Goal: Information Seeking & Learning: Learn about a topic

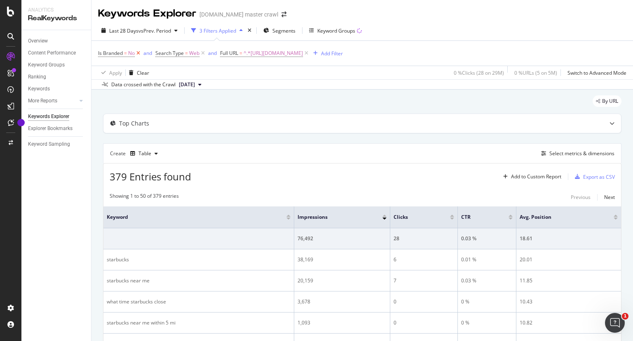
click at [138, 54] on icon at bounding box center [138, 53] width 7 height 8
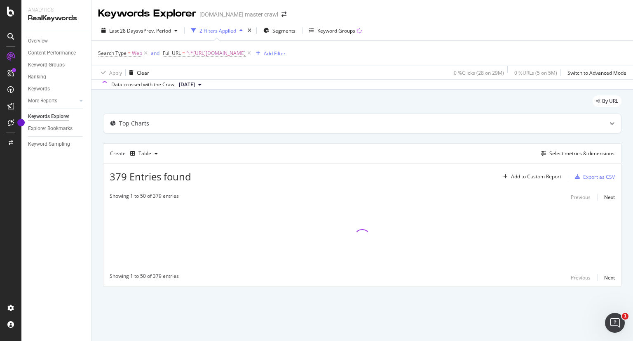
click at [286, 49] on div "Add Filter" at bounding box center [269, 53] width 33 height 9
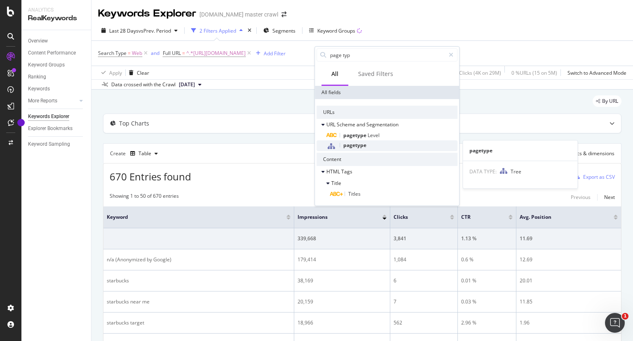
type input "page typ"
click at [363, 146] on span "pagetype" at bounding box center [354, 144] width 23 height 7
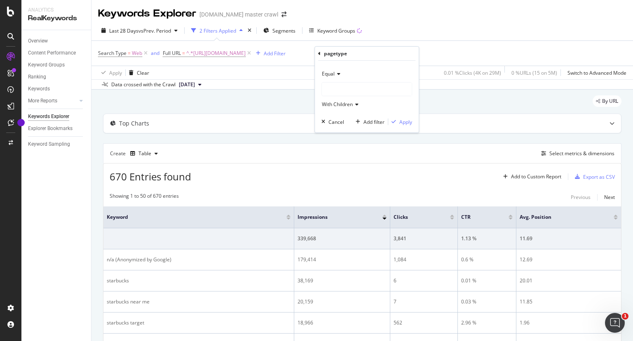
click at [351, 92] on div at bounding box center [367, 88] width 90 height 13
click at [202, 113] on div "By URL" at bounding box center [362, 104] width 519 height 18
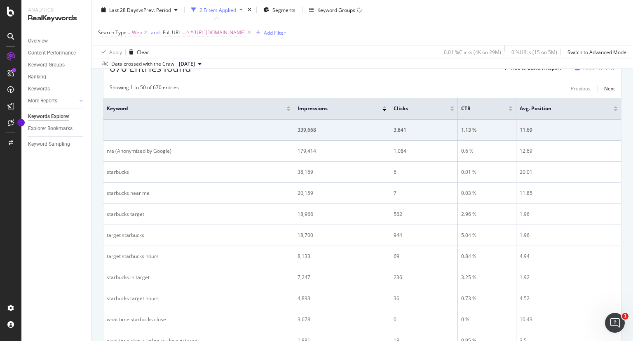
scroll to position [109, 0]
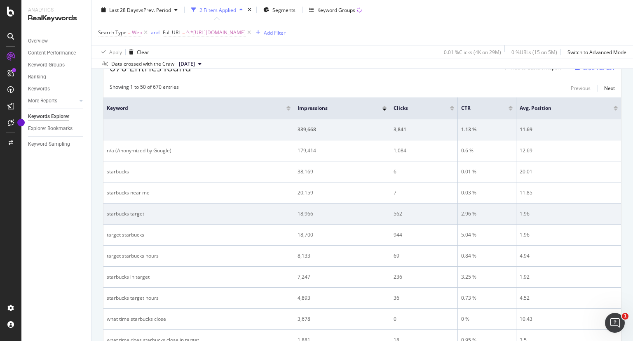
click at [398, 211] on div "562" at bounding box center [424, 213] width 61 height 7
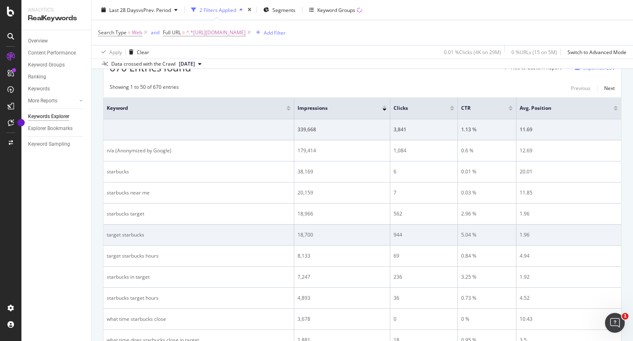
click at [306, 239] on td "18,700" at bounding box center [342, 234] width 96 height 21
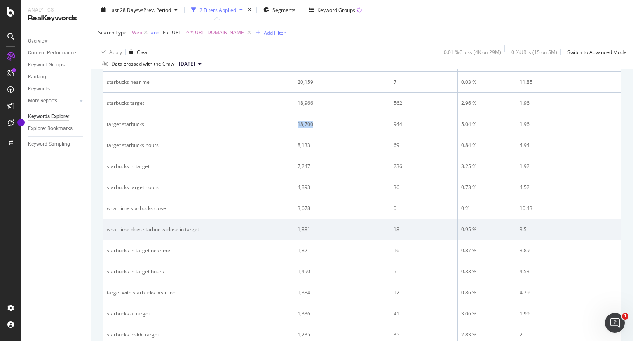
scroll to position [0, 0]
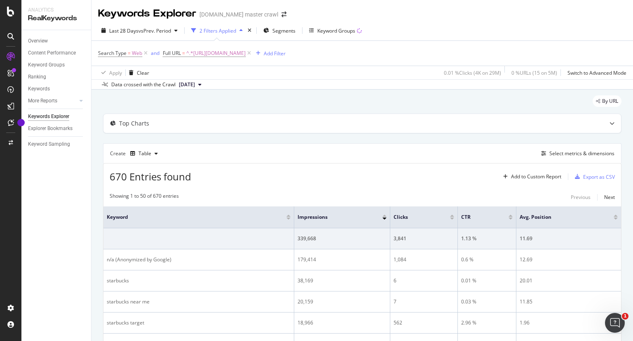
click at [422, 213] on div "Clicks" at bounding box center [422, 217] width 56 height 8
click at [455, 215] on span at bounding box center [457, 216] width 5 height 21
click at [452, 217] on div at bounding box center [452, 218] width 4 height 2
click at [246, 52] on span "^.*[URL][DOMAIN_NAME]" at bounding box center [215, 53] width 59 height 12
click at [237, 85] on input "[URL][DOMAIN_NAME]" at bounding box center [209, 87] width 78 height 13
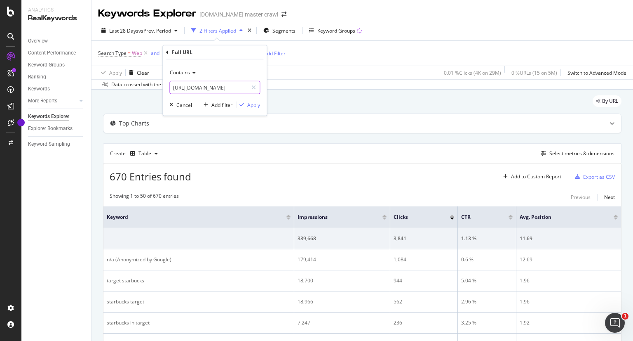
click at [237, 85] on input "[URL][DOMAIN_NAME]" at bounding box center [209, 87] width 78 height 13
paste input "store-locator/find-stores"
type input "[URL][DOMAIN_NAME]"
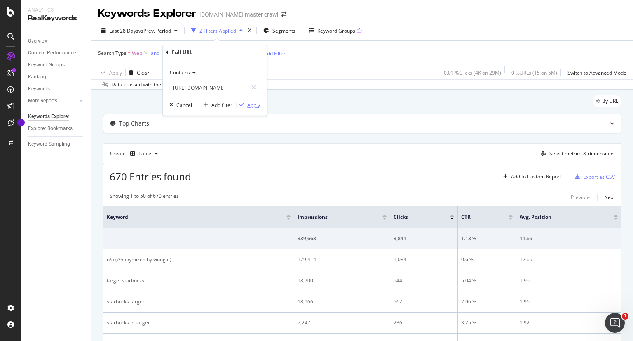
scroll to position [0, 0]
click at [246, 101] on div "Apply" at bounding box center [248, 104] width 24 height 7
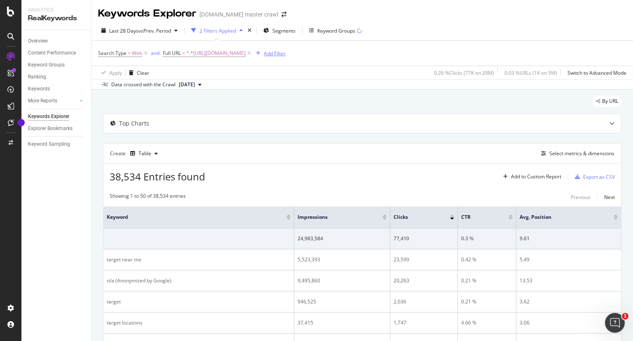
click at [286, 52] on div "Add Filter" at bounding box center [275, 53] width 22 height 7
click at [286, 55] on div "Add Filter" at bounding box center [275, 53] width 22 height 7
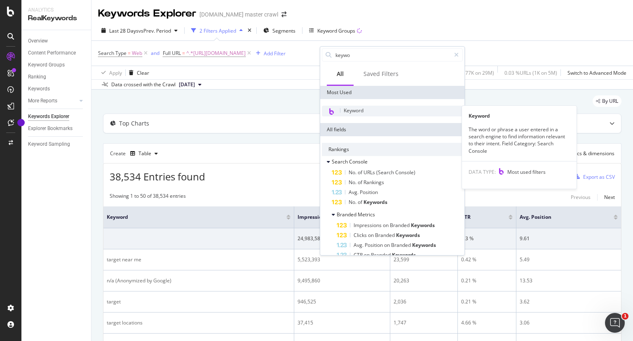
type input "keywo"
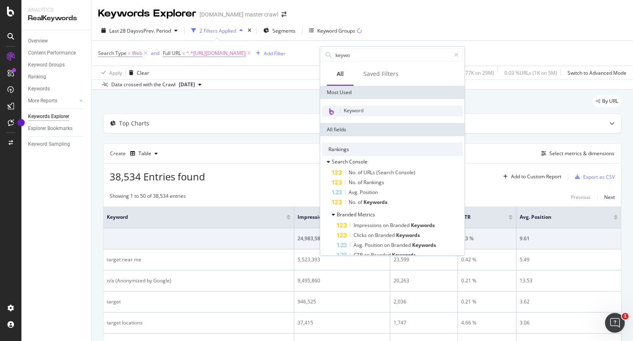
click at [360, 106] on div "Keyword" at bounding box center [392, 111] width 141 height 11
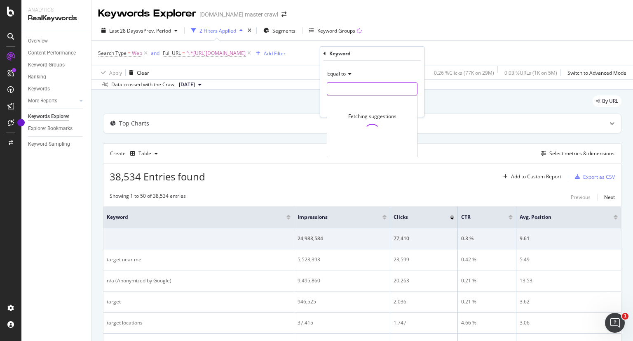
click at [365, 94] on input "text" at bounding box center [372, 88] width 90 height 13
type input "starbucks"
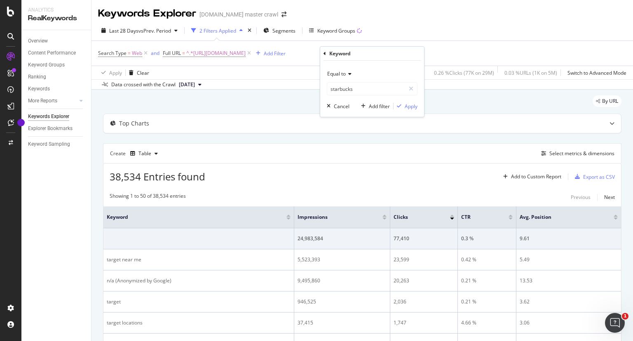
click at [388, 66] on div "Equal to starbucks starbucks Cancel Add filter Apply" at bounding box center [372, 89] width 104 height 56
click at [407, 107] on div "Apply" at bounding box center [411, 106] width 13 height 7
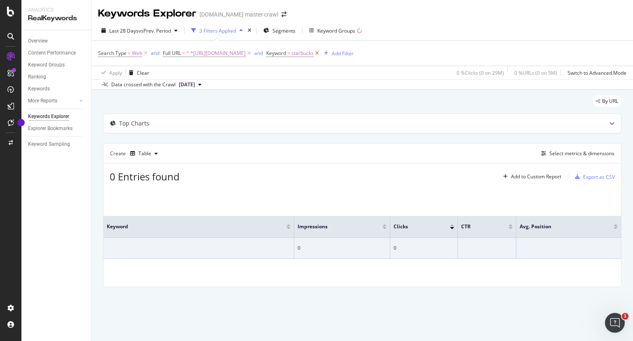
click at [321, 54] on icon at bounding box center [317, 53] width 7 height 8
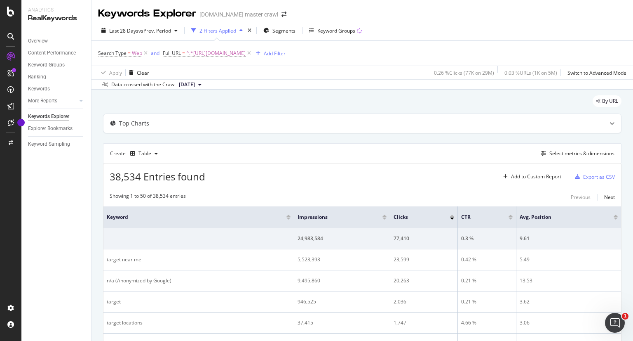
click at [286, 54] on div "Add Filter" at bounding box center [275, 53] width 22 height 7
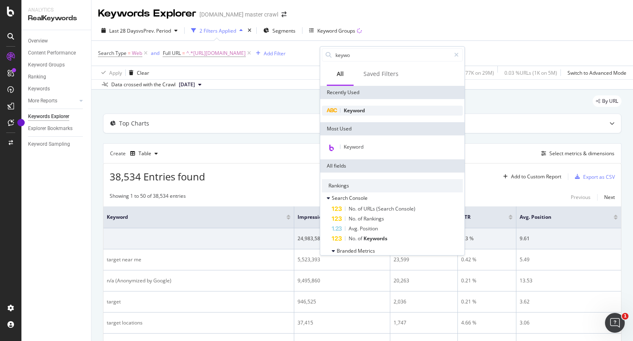
click at [355, 114] on div "Keyword" at bounding box center [392, 111] width 141 height 10
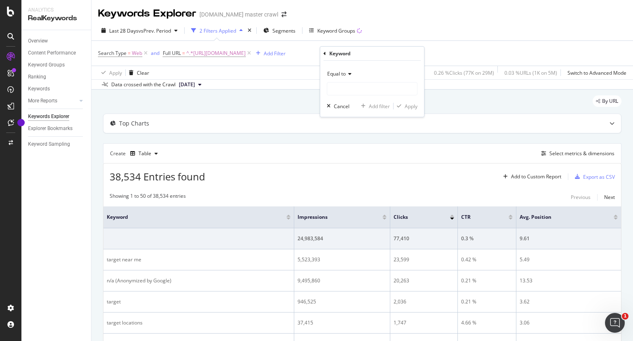
click at [345, 78] on div "Equal to" at bounding box center [372, 73] width 91 height 13
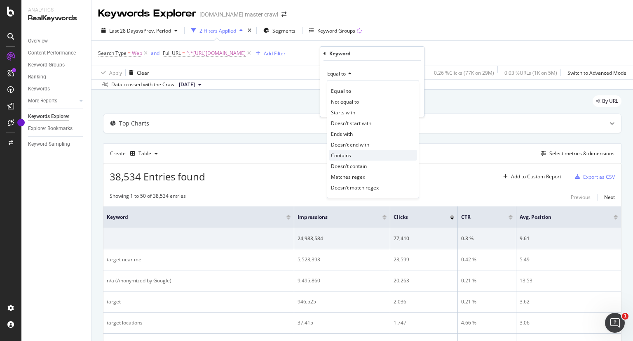
click at [354, 151] on div "Contains" at bounding box center [373, 155] width 88 height 11
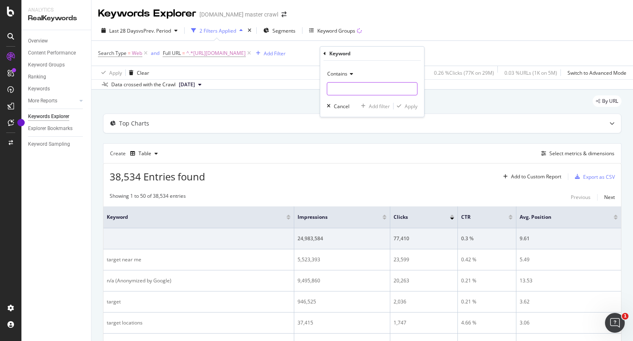
click at [354, 91] on input "text" at bounding box center [372, 88] width 90 height 13
type input "starbucks"
click at [408, 104] on div "Apply" at bounding box center [411, 106] width 13 height 7
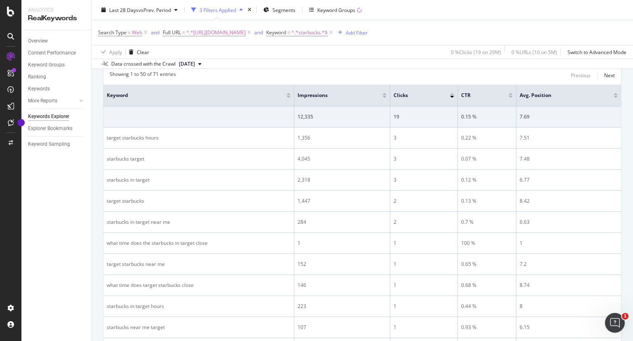
scroll to position [120, 0]
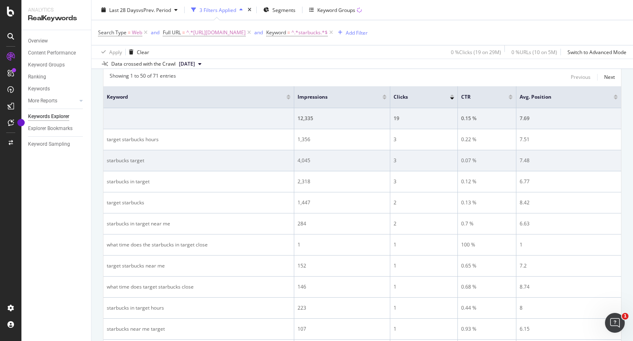
click at [302, 158] on div "4,045" at bounding box center [342, 160] width 89 height 7
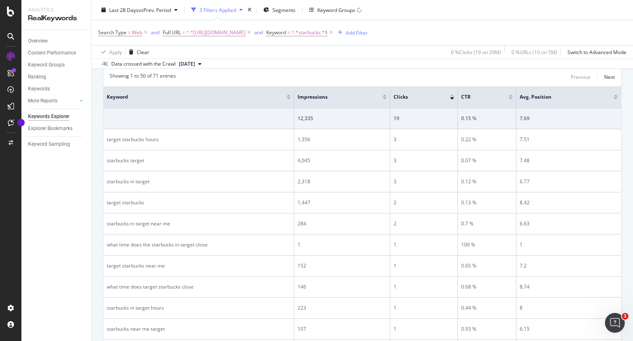
click at [384, 95] on div at bounding box center [385, 95] width 4 height 2
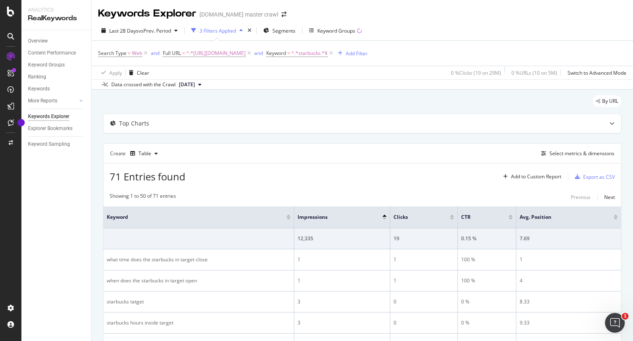
click at [383, 217] on div at bounding box center [385, 218] width 4 height 2
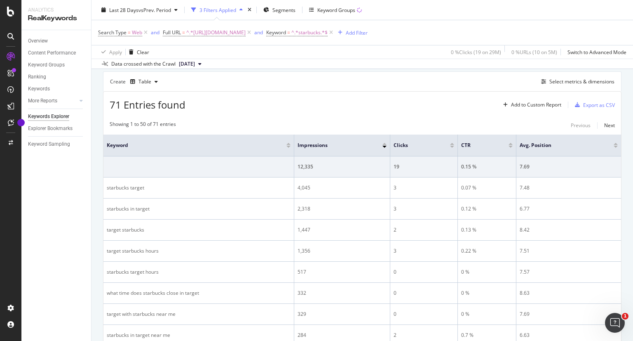
scroll to position [87, 0]
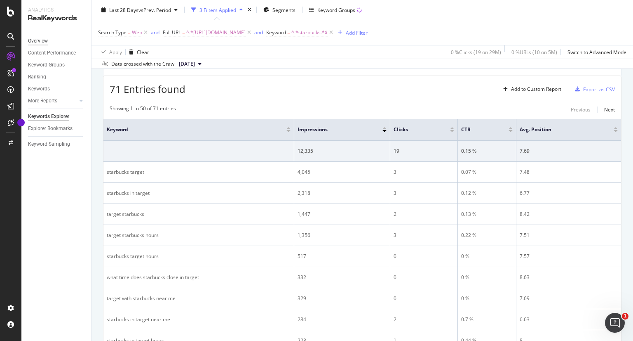
click at [36, 39] on div "Overview" at bounding box center [38, 41] width 20 height 9
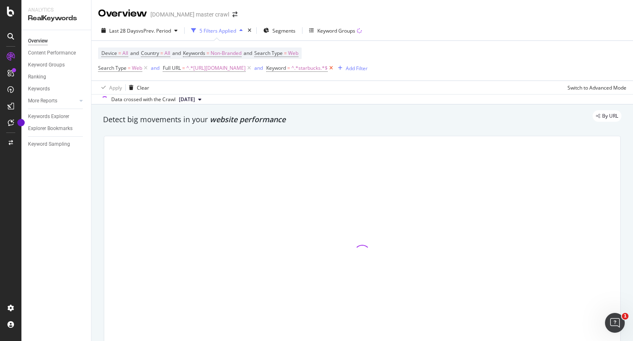
click at [335, 67] on icon at bounding box center [331, 68] width 7 height 8
click at [298, 30] on button "Segments" at bounding box center [279, 30] width 39 height 13
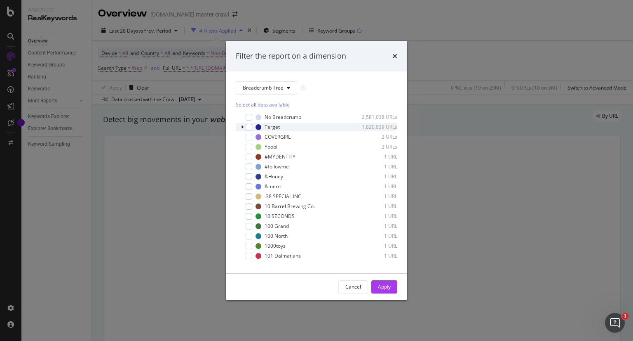
click at [242, 126] on icon "modal" at bounding box center [242, 127] width 2 height 5
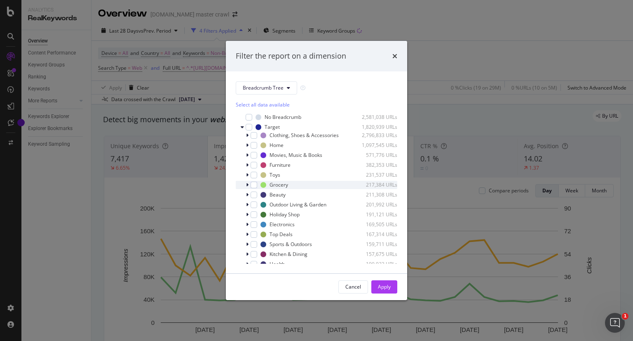
click at [247, 184] on icon "modal" at bounding box center [247, 184] width 2 height 5
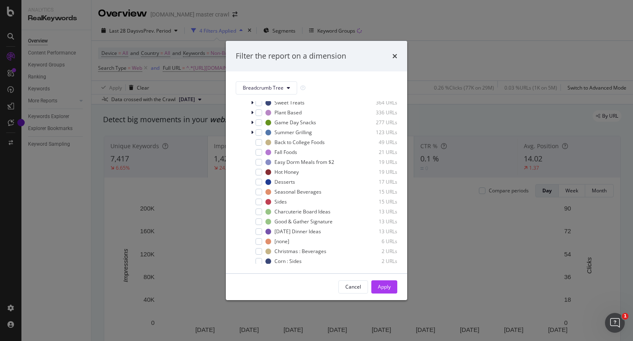
scroll to position [309, 0]
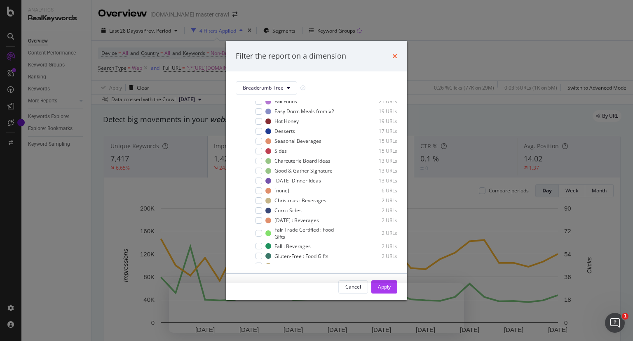
click at [396, 56] on icon "times" at bounding box center [395, 56] width 5 height 7
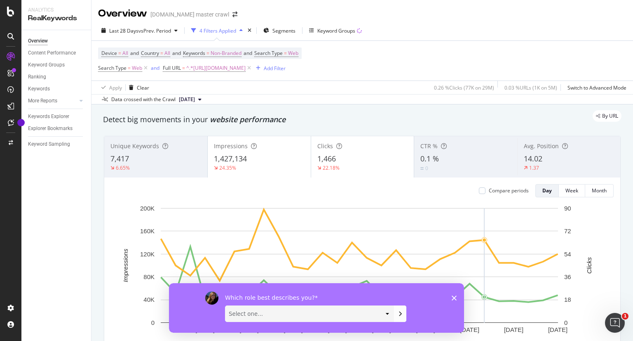
scroll to position [0, 0]
click at [317, 318] on select "Select one... Analyst/BI C-level Leadership Content Manager Engineer Marketing …" at bounding box center [310, 313] width 168 height 16
select select "Marketing Manager"
click at [226, 305] on select "Select one... Analyst/BI C-level Leadership Content Manager Engineer Marketing …" at bounding box center [310, 313] width 168 height 16
click at [400, 308] on button "Submit your response" at bounding box center [400, 313] width 12 height 16
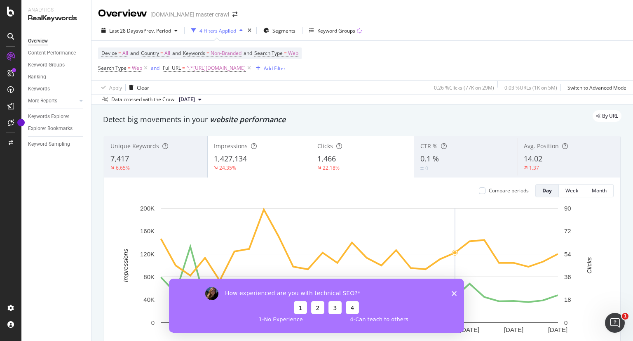
click at [452, 293] on icon "Close survey" at bounding box center [454, 292] width 5 height 5
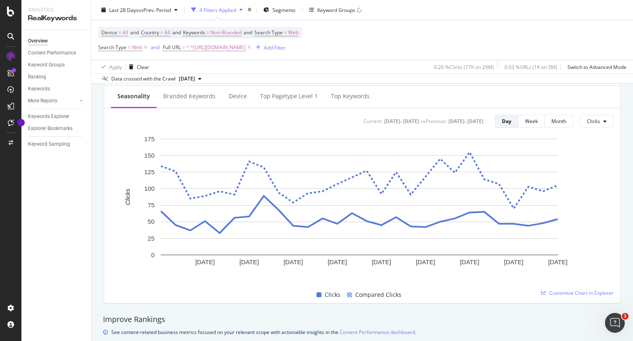
scroll to position [334, 0]
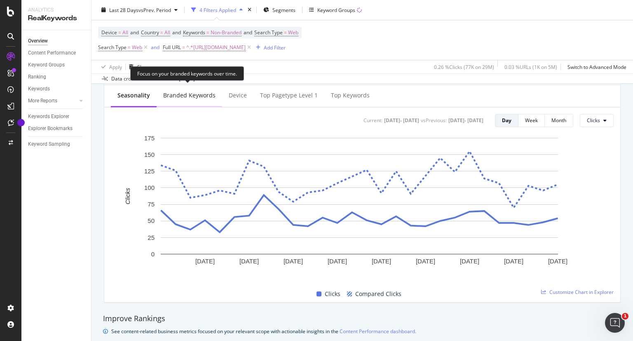
click at [189, 101] on div "Branded Keywords" at bounding box center [190, 96] width 66 height 23
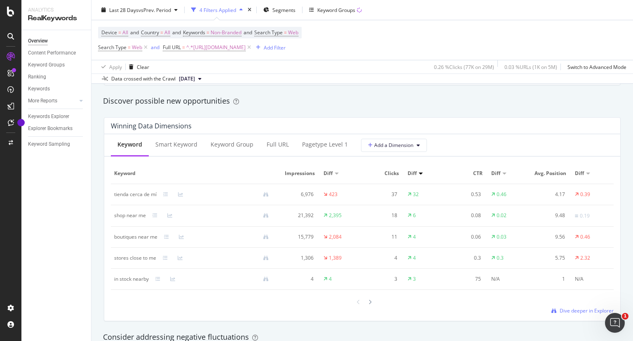
scroll to position [714, 0]
click at [253, 47] on icon at bounding box center [249, 47] width 7 height 8
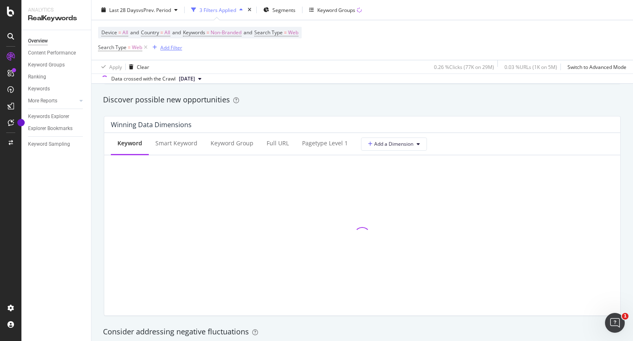
click at [169, 48] on div "Add Filter" at bounding box center [171, 47] width 22 height 7
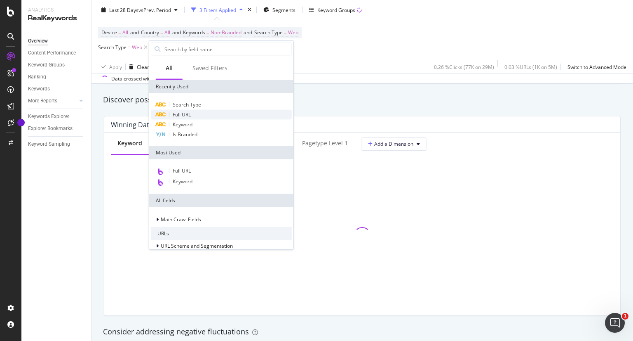
click at [186, 111] on span "Full URL" at bounding box center [182, 114] width 18 height 7
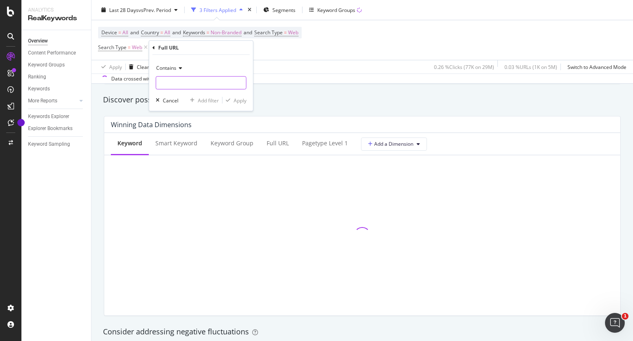
paste input "[URL][DOMAIN_NAME]"
click at [186, 80] on input "[URL][DOMAIN_NAME]" at bounding box center [201, 82] width 90 height 13
type input "[URL][DOMAIN_NAME]"
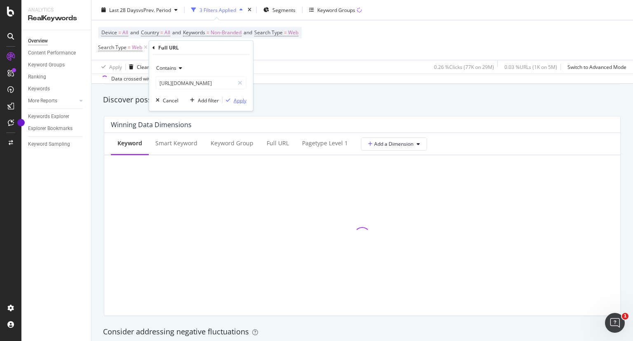
click at [239, 101] on div "Apply" at bounding box center [240, 99] width 13 height 7
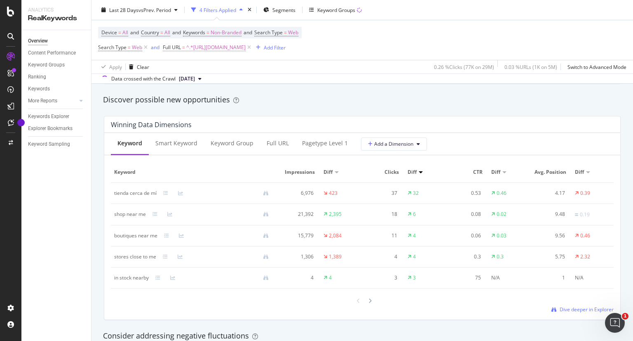
click at [246, 50] on span "^.*[URL][DOMAIN_NAME]" at bounding box center [215, 48] width 59 height 12
click at [216, 83] on input "[URL][DOMAIN_NAME]" at bounding box center [209, 81] width 78 height 13
paste input "c/starbucks/-/N-5cofw"
type input "/c/starbucks/-/N-5cofw"
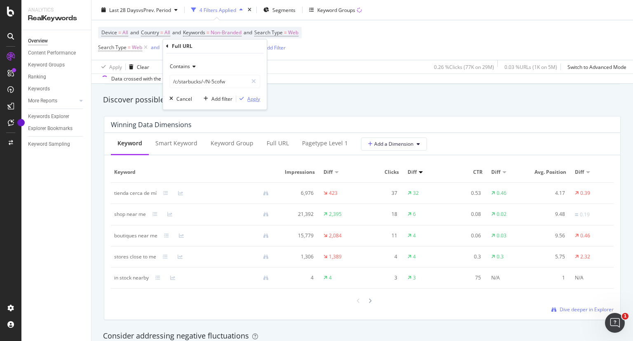
click at [242, 100] on icon "button" at bounding box center [242, 98] width 5 height 5
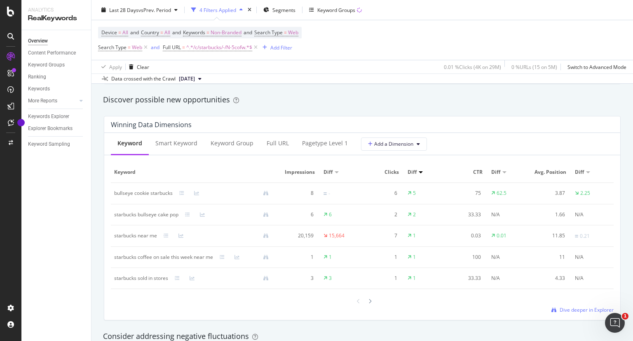
click at [315, 170] on th "Impressions" at bounding box center [300, 172] width 42 height 21
click at [309, 173] on span "Impressions" at bounding box center [298, 171] width 33 height 7
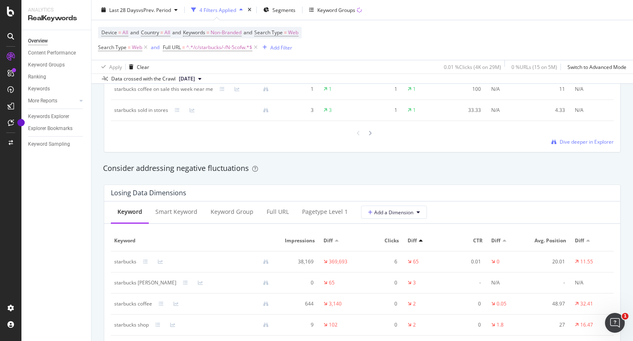
scroll to position [909, 0]
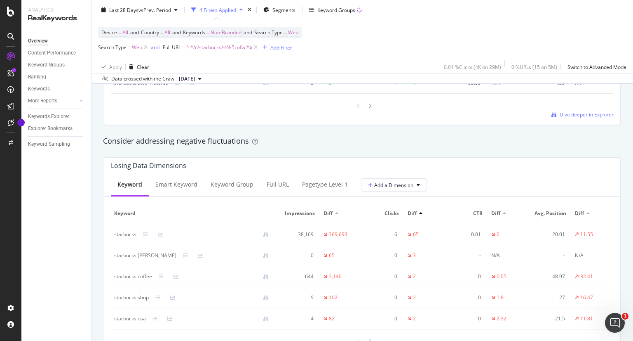
click at [335, 212] on div at bounding box center [337, 213] width 4 height 2
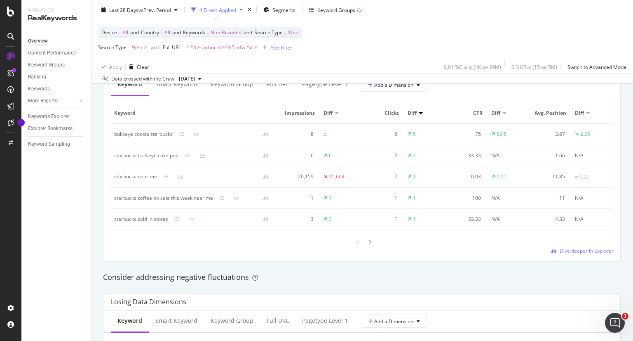
scroll to position [774, 0]
click at [579, 252] on span "Dive deeper in Explorer" at bounding box center [587, 248] width 54 height 7
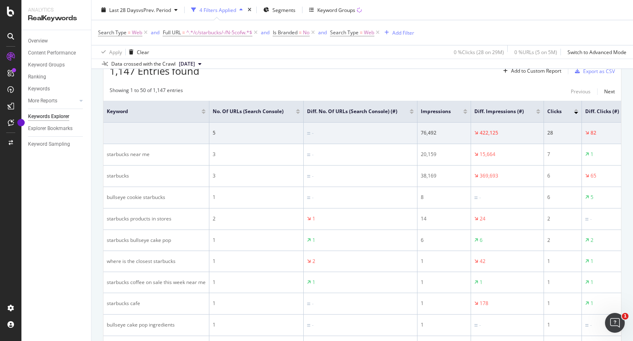
scroll to position [107, 0]
click at [538, 110] on div at bounding box center [538, 111] width 4 height 2
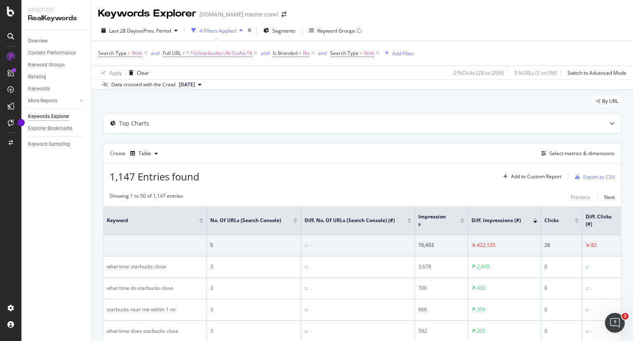
click at [536, 221] on div at bounding box center [536, 222] width 4 height 2
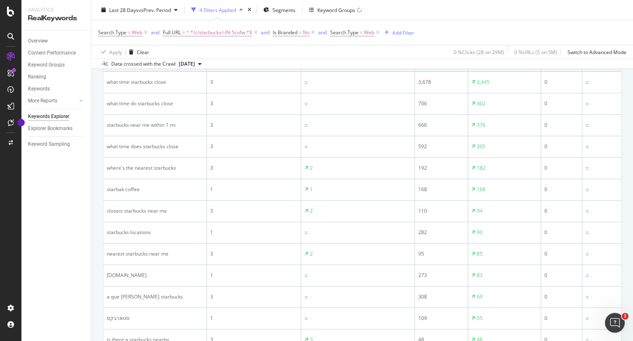
scroll to position [206, 0]
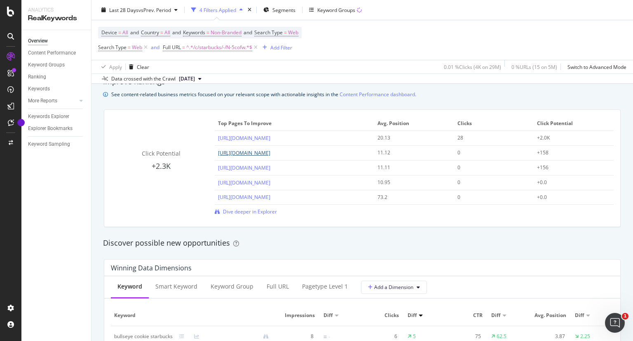
scroll to position [571, 0]
drag, startPoint x: 349, startPoint y: 152, endPoint x: 217, endPoint y: 154, distance: 132.4
click at [218, 154] on div "[URL][DOMAIN_NAME]" at bounding box center [294, 153] width 153 height 8
copy link "[URL][DOMAIN_NAME]"
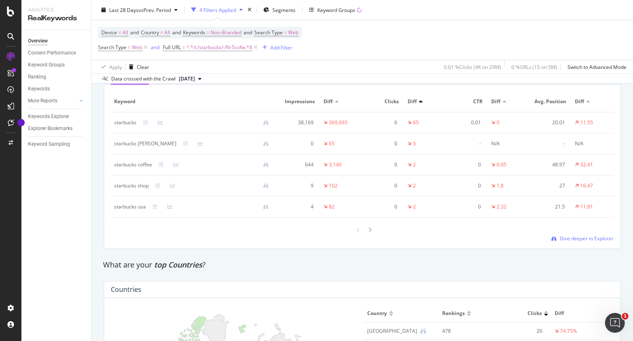
scroll to position [1021, 0]
click at [51, 117] on div "Keywords Explorer" at bounding box center [48, 116] width 41 height 9
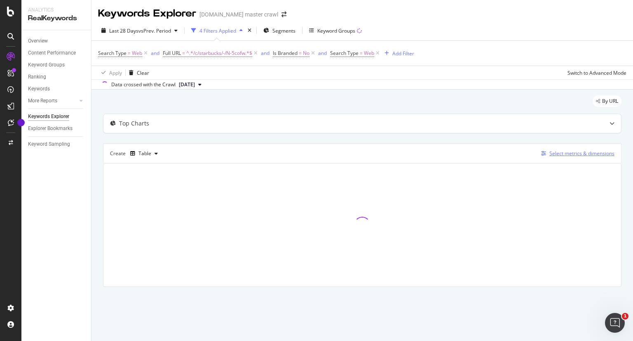
click at [587, 155] on div "Select metrics & dimensions" at bounding box center [582, 153] width 65 height 7
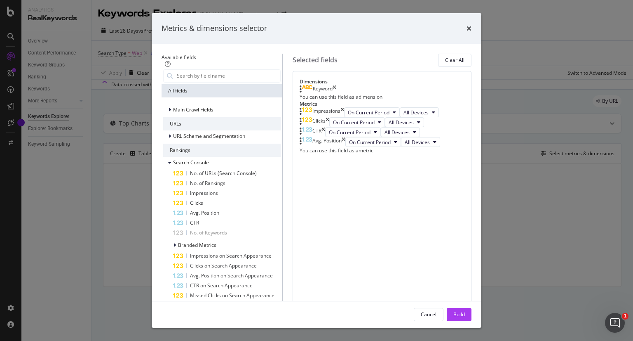
click at [341, 117] on div "Impressions" at bounding box center [327, 112] width 28 height 10
click at [302, 115] on div "modal" at bounding box center [301, 111] width 2 height 8
click at [302, 115] on icon "modal" at bounding box center [301, 111] width 2 height 8
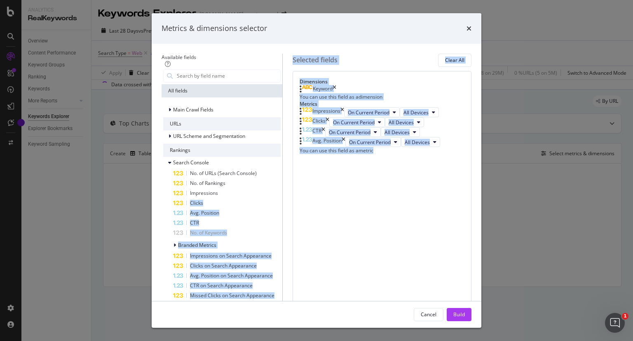
drag, startPoint x: 215, startPoint y: 192, endPoint x: 300, endPoint y: 216, distance: 88.3
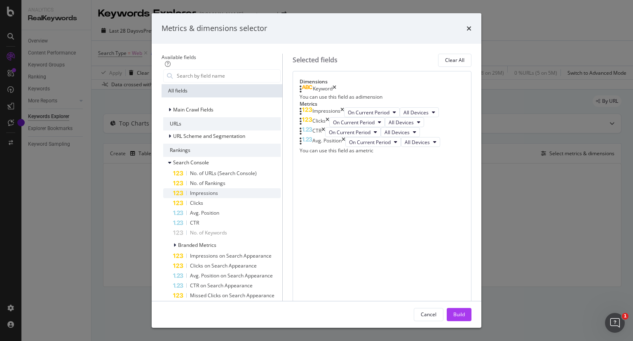
click at [190, 191] on span "Impressions" at bounding box center [204, 192] width 28 height 7
click at [378, 155] on span "On Compared Period" at bounding box center [372, 151] width 48 height 7
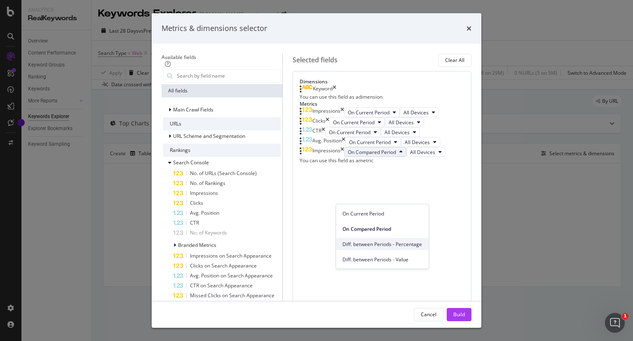
click at [405, 240] on span "Diff. between Periods - Percentage" at bounding box center [383, 243] width 80 height 7
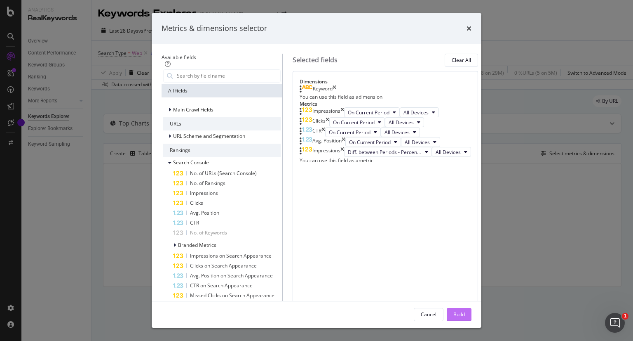
click at [472, 318] on button "Build" at bounding box center [459, 314] width 25 height 13
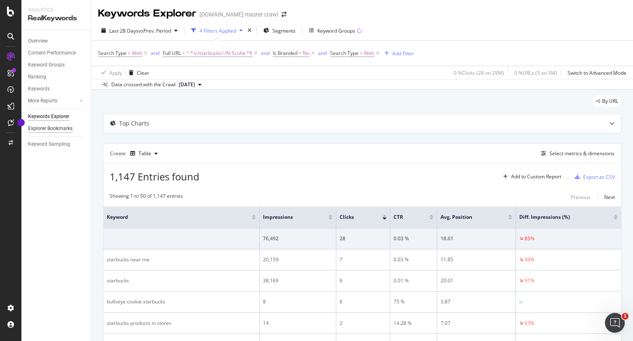
click at [61, 129] on div "Explorer Bookmarks" at bounding box center [50, 128] width 45 height 9
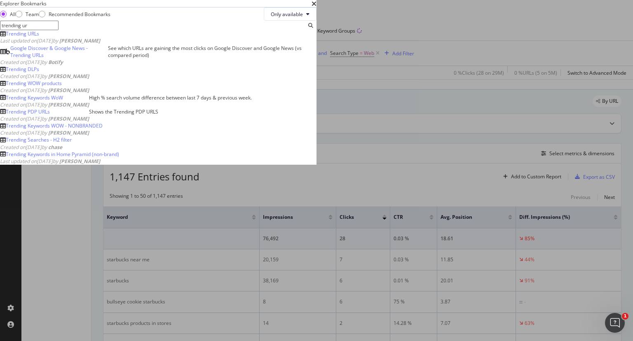
type input "trending ur"
click at [39, 37] on div "Trending URLs" at bounding box center [22, 33] width 33 height 7
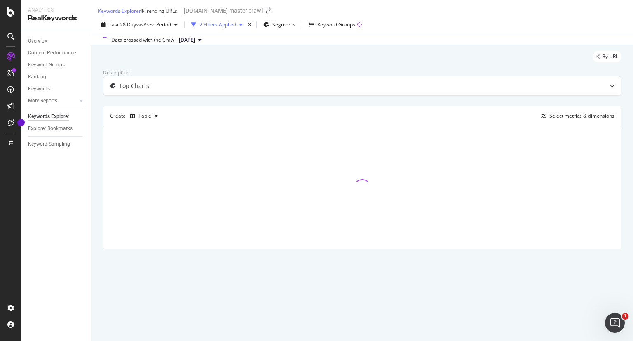
click at [233, 28] on div "2 Filters Applied" at bounding box center [218, 24] width 37 height 7
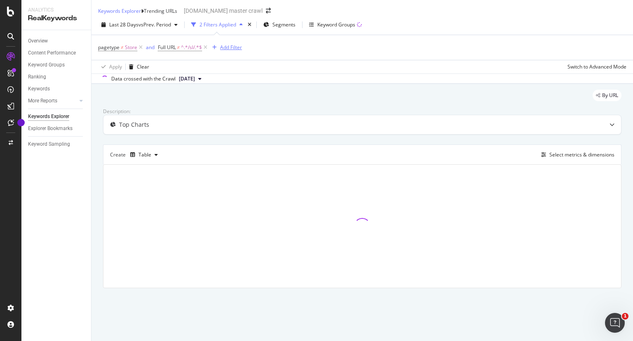
click at [225, 51] on div "Add Filter" at bounding box center [231, 47] width 22 height 7
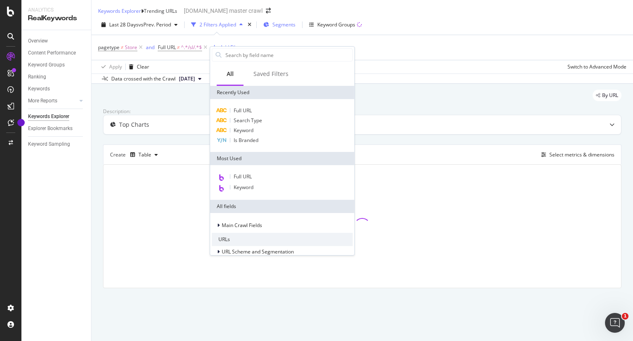
click at [284, 26] on div "Segments" at bounding box center [279, 25] width 32 height 12
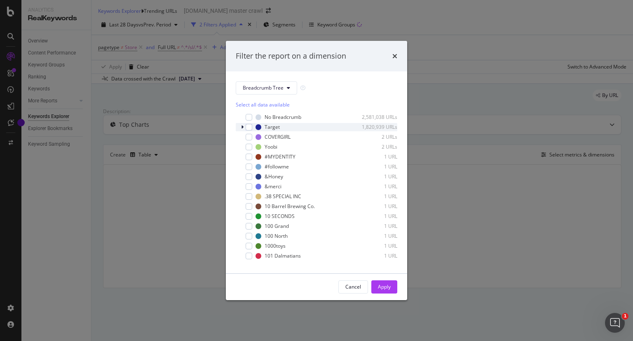
click at [242, 126] on icon "modal" at bounding box center [242, 127] width 2 height 5
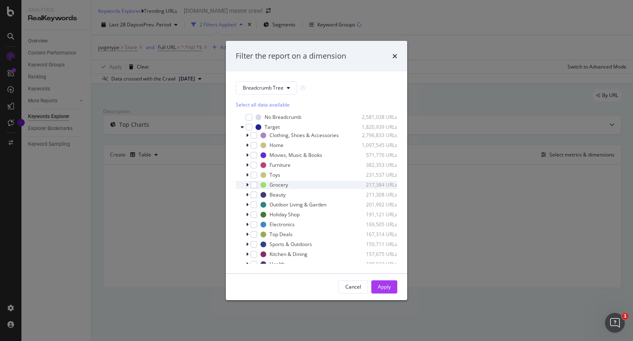
click at [247, 185] on icon "modal" at bounding box center [247, 184] width 2 height 5
click at [254, 185] on div "modal" at bounding box center [254, 184] width 7 height 7
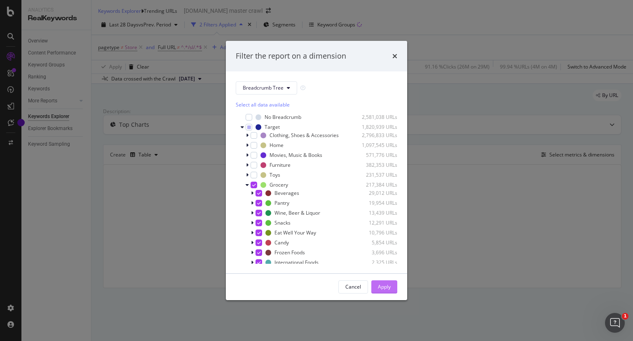
click at [386, 289] on div "Apply" at bounding box center [384, 286] width 13 height 7
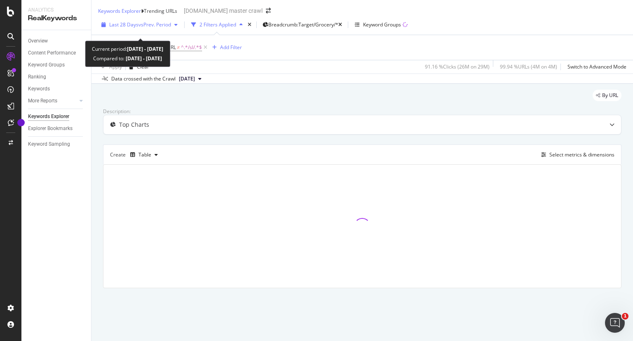
click at [164, 28] on span "vs Prev. Period" at bounding box center [155, 24] width 33 height 7
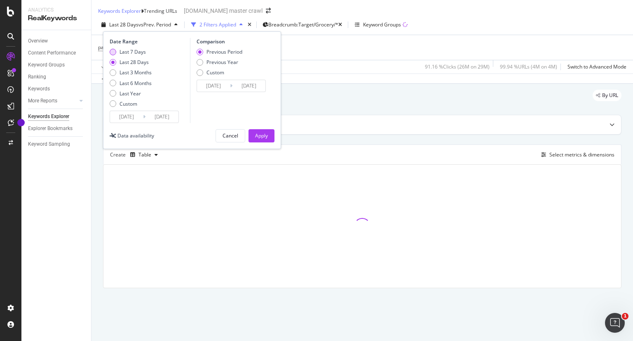
click at [127, 55] on div "Last 7 Days" at bounding box center [133, 51] width 26 height 7
type input "[DATE]"
click at [268, 142] on button "Apply" at bounding box center [262, 135] width 26 height 13
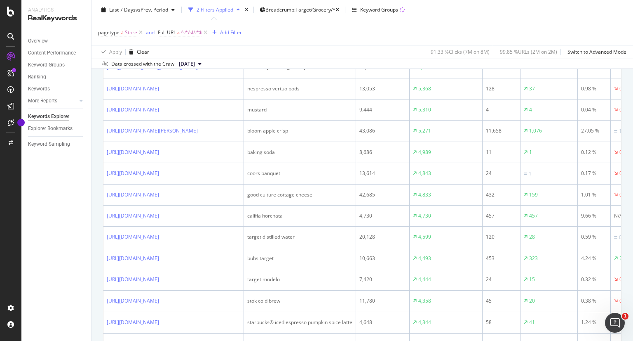
scroll to position [597, 0]
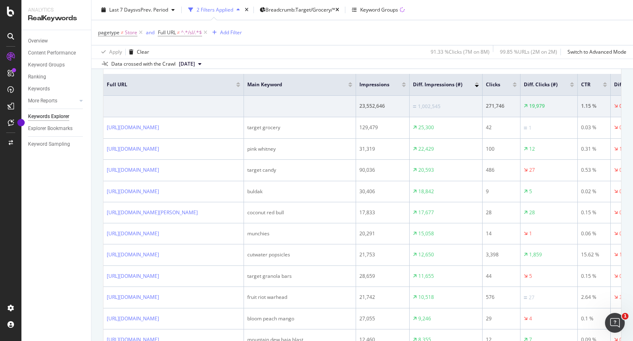
scroll to position [0, 0]
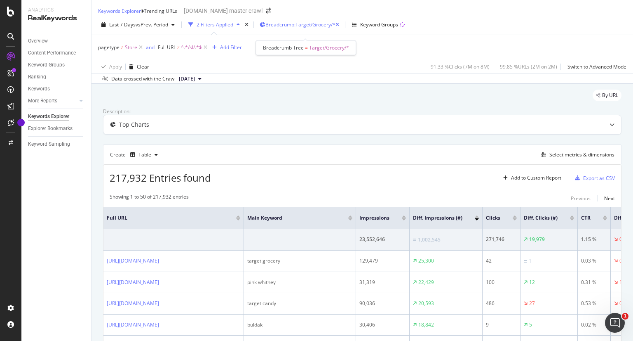
click at [287, 28] on span "Breadcrumb: Target/Grocery/*" at bounding box center [301, 24] width 70 height 7
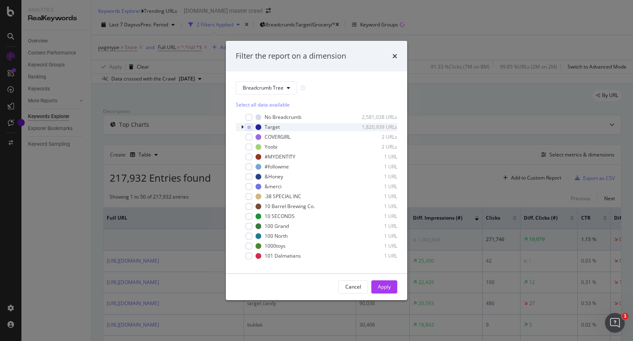
click at [243, 126] on icon "modal" at bounding box center [242, 127] width 2 height 5
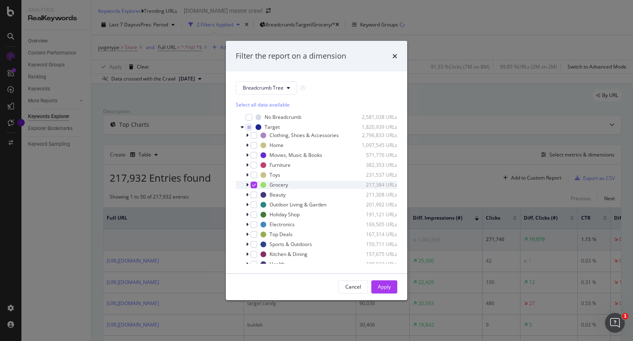
click at [247, 187] on icon "modal" at bounding box center [247, 184] width 2 height 5
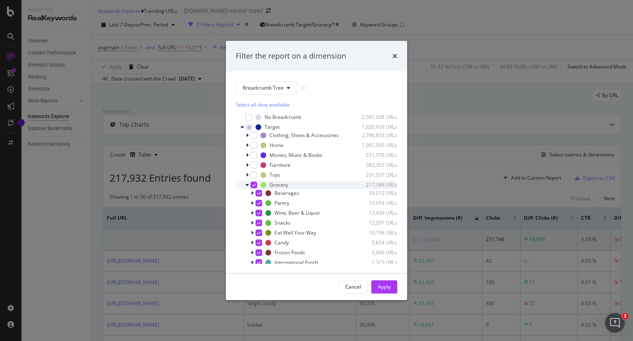
click at [254, 182] on div "modal" at bounding box center [254, 184] width 7 height 7
click at [254, 192] on div "modal" at bounding box center [253, 193] width 5 height 8
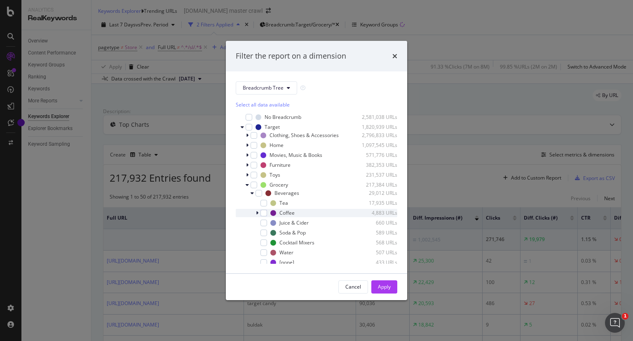
click at [257, 214] on icon "modal" at bounding box center [257, 212] width 2 height 5
click at [257, 214] on icon "modal" at bounding box center [257, 212] width 3 height 5
click at [263, 210] on div "modal" at bounding box center [264, 212] width 7 height 7
click at [380, 286] on div "Apply" at bounding box center [384, 286] width 13 height 7
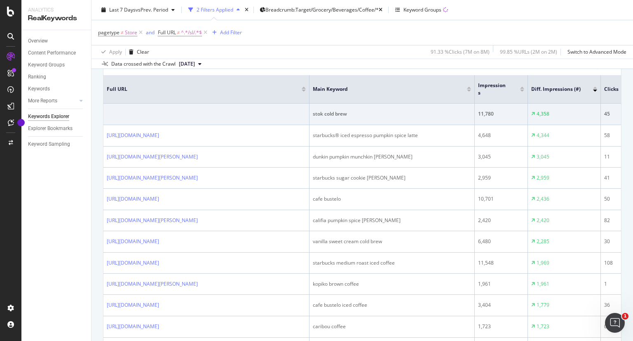
scroll to position [134, 0]
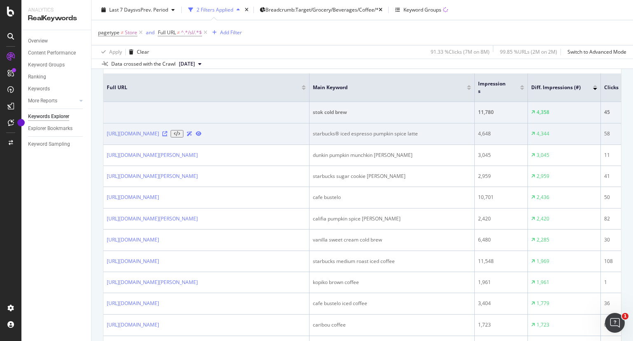
click at [167, 136] on icon at bounding box center [164, 133] width 5 height 5
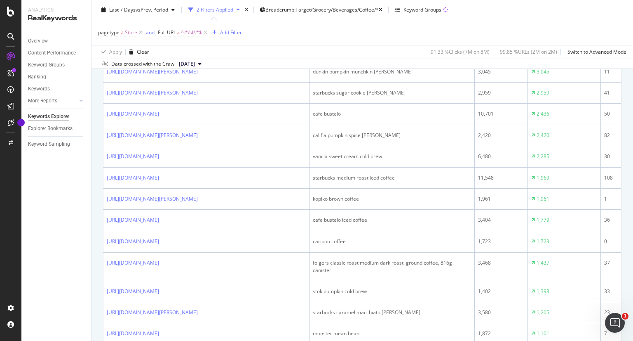
scroll to position [216, 0]
